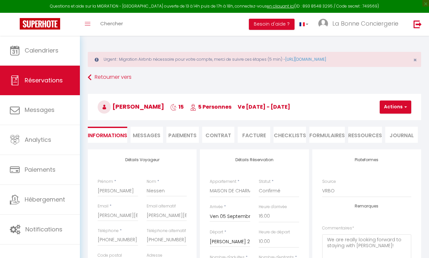
select select "DE"
select select "63349"
select select "16:00"
select select "10:00"
select select "14"
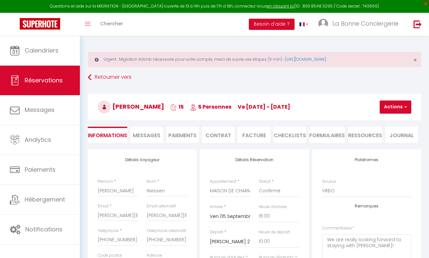
select select "74"
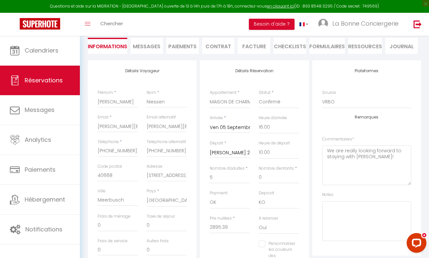
scroll to position [89, 0]
click at [263, 23] on button "Besoin d'aide ?" at bounding box center [272, 24] width 46 height 11
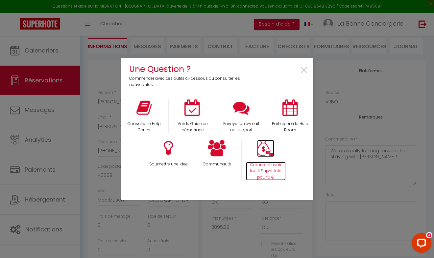
click at [259, 167] on p "Comment avoir l'outil SuperHote pour 0 €" at bounding box center [266, 171] width 40 height 19
checkbox input "false"
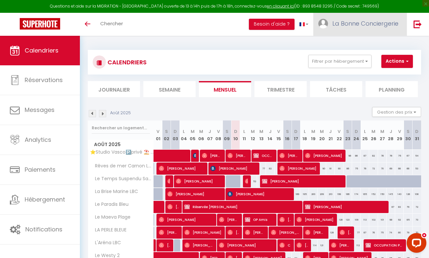
click at [370, 22] on span "La Bonne Conciergerie" at bounding box center [365, 23] width 66 height 8
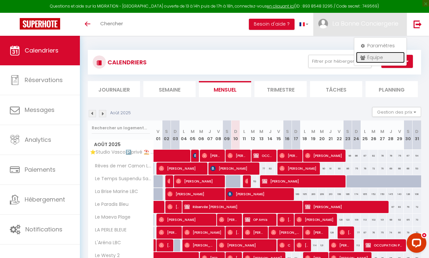
click at [377, 60] on link "Équipe" at bounding box center [380, 57] width 49 height 11
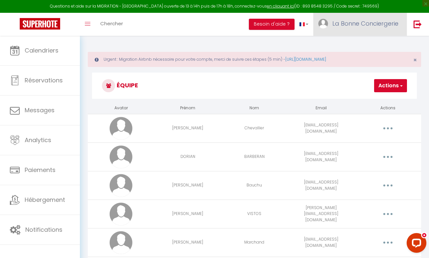
click at [361, 23] on span "La Bonne Conciergerie" at bounding box center [365, 23] width 66 height 8
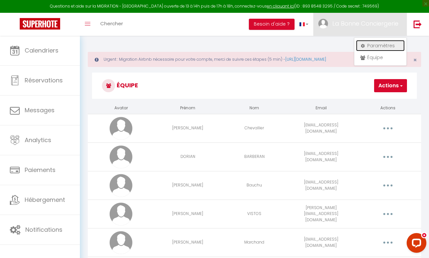
click at [369, 44] on link "Paramètres" at bounding box center [380, 45] width 49 height 11
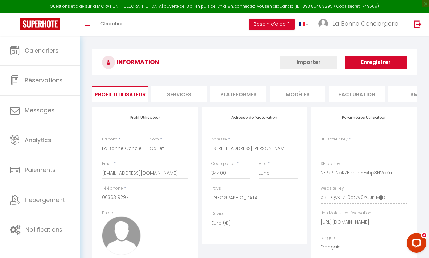
type input "NFPzPJNpKZFmpn5Exbp3NVdKu"
type input "bBLEQyKL7H0at7V0YGJrEMjjD"
type input "[URL][DOMAIN_NAME]"
select select "fr"
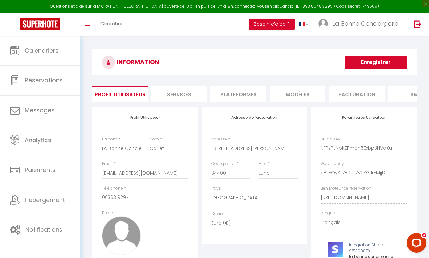
click at [241, 98] on li "Plateformes" at bounding box center [238, 94] width 56 height 16
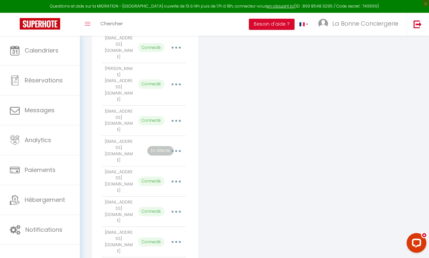
scroll to position [322, 0]
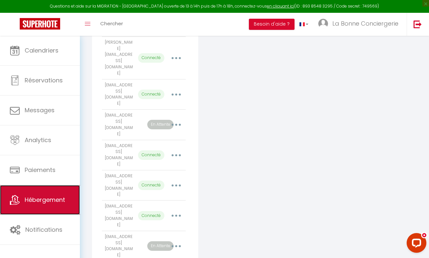
click at [46, 196] on span "Hébergement" at bounding box center [45, 200] width 40 height 8
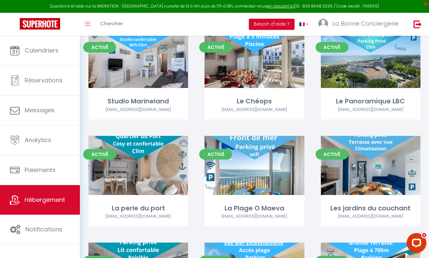
scroll to position [690, 0]
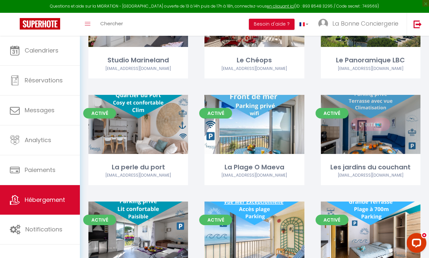
click at [365, 123] on link "Editer" at bounding box center [370, 124] width 39 height 13
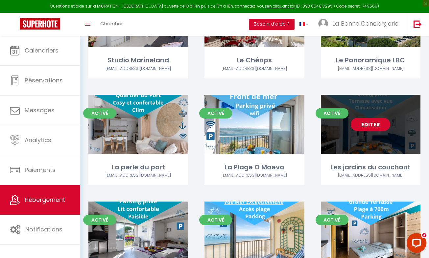
click at [363, 125] on link "Editer" at bounding box center [370, 124] width 39 height 13
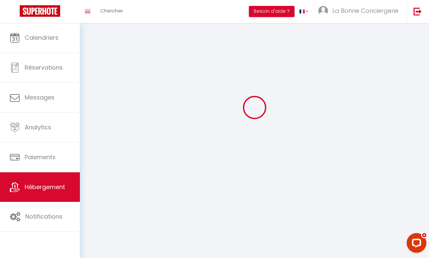
select select
select select "28"
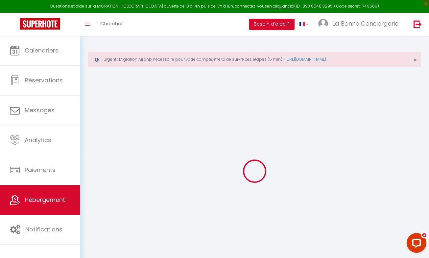
select select
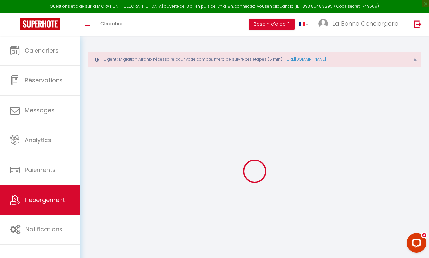
select select
checkbox input "false"
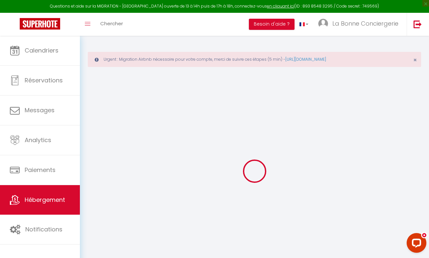
select select
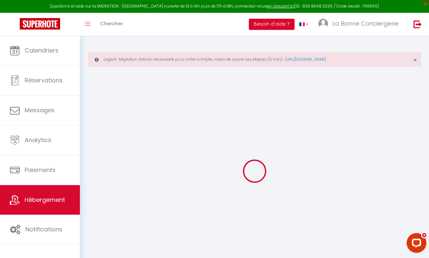
select select
checkbox input "false"
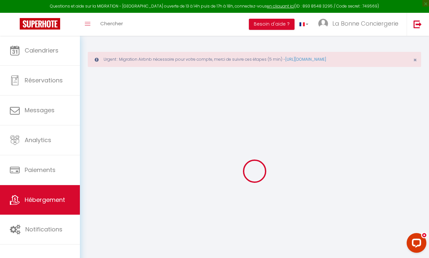
checkbox input "false"
select select
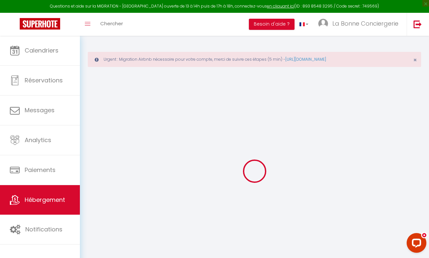
select select
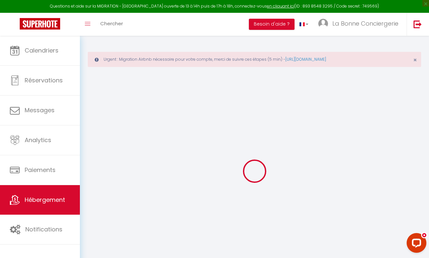
checkbox input "false"
select select
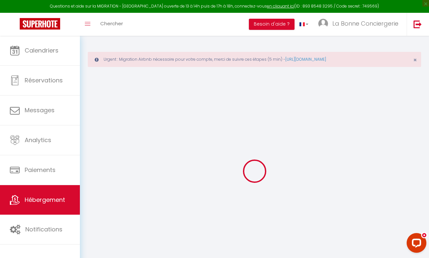
select select
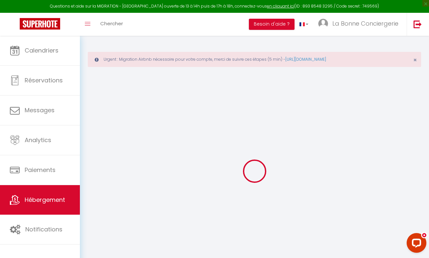
select select
checkbox input "false"
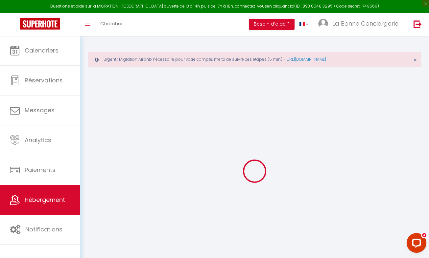
checkbox input "false"
select select
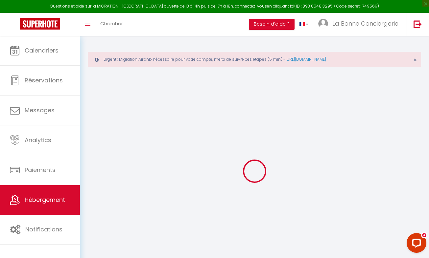
select select
checkbox input "false"
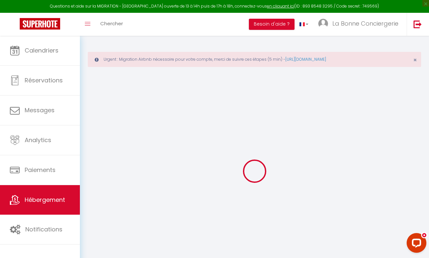
checkbox input "false"
select select
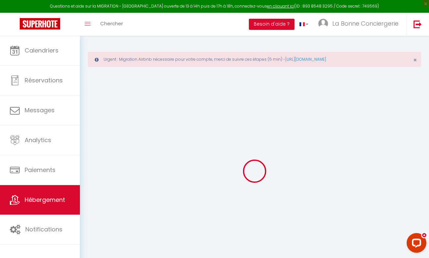
type input "Les jardins du couchant"
type input "Meynard"
type input "[PERSON_NAME]"
type input "Chemin de bellecroix"
type input "84210"
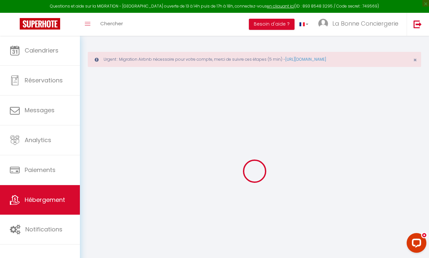
type input "Venasque"
type input "39"
type input "10"
type input "49"
type input "1.44"
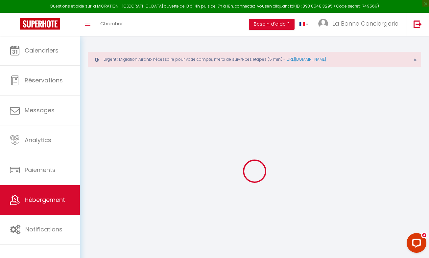
type input "200"
select select
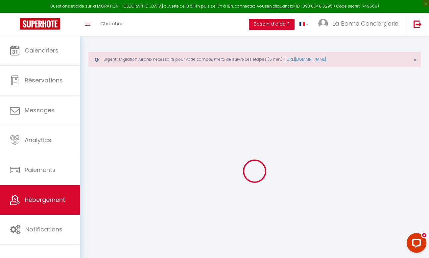
select select
type input "[STREET_ADDRESS]"
type input "34280"
type input "LA GRANDE MOTTE"
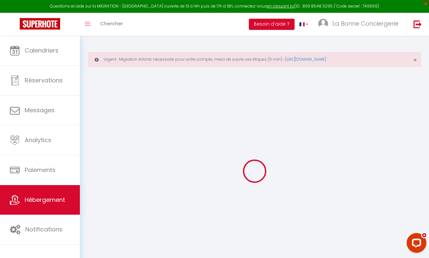
type input "[EMAIL_ADDRESS][DOMAIN_NAME]"
select select "2858"
checkbox input "true"
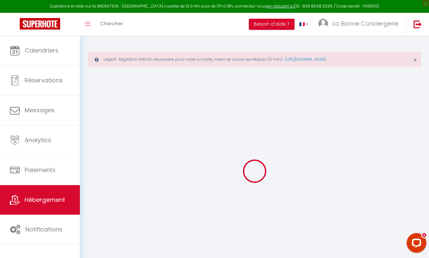
checkbox input "false"
type input "24"
type input "49"
type input "0"
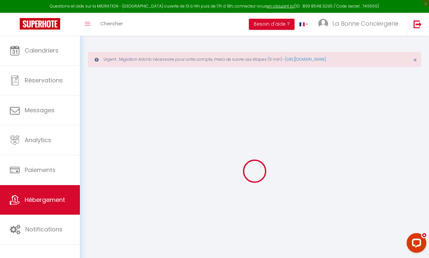
type input "0"
select select "+ 18 %"
select select "+ 30 %"
select select "+ 4 %"
checkbox input "true"
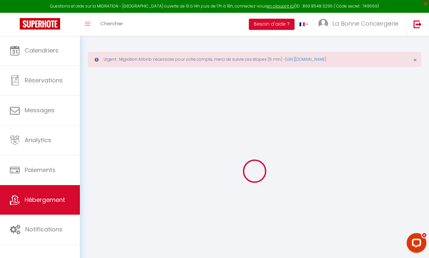
checkbox input "true"
checkbox input "false"
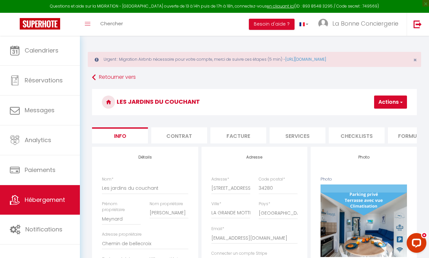
checkbox input "true"
checkbox input "false"
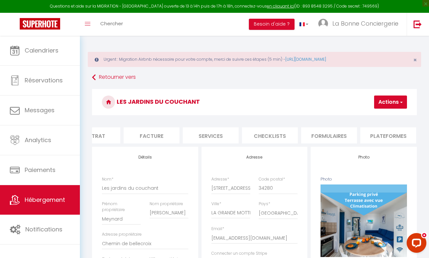
scroll to position [0, 90]
checkbox input "true"
checkbox input "false"
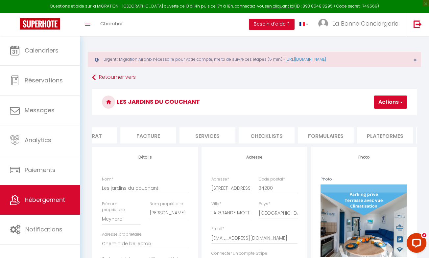
select select "10678-778698836436486519"
click at [377, 130] on li "Plateformes" at bounding box center [385, 135] width 56 height 16
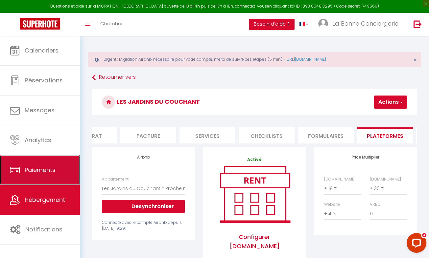
click at [51, 165] on link "Paiements" at bounding box center [40, 170] width 80 height 30
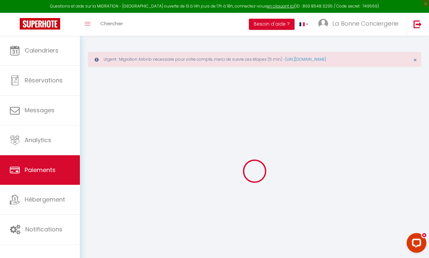
select select "2"
select select "0"
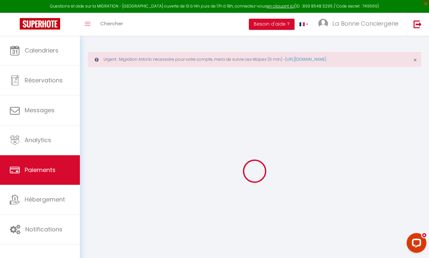
select select "0"
